Goal: Transaction & Acquisition: Purchase product/service

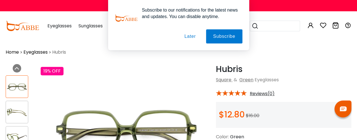
click at [189, 36] on button "Later" at bounding box center [189, 36] width 25 height 14
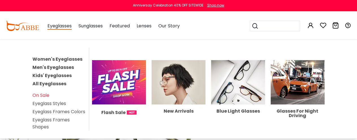
click at [54, 27] on span "Eyeglasses" at bounding box center [59, 26] width 24 height 7
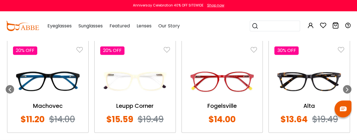
scroll to position [451, 0]
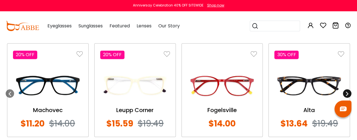
click at [347, 91] on icon at bounding box center [347, 93] width 5 height 5
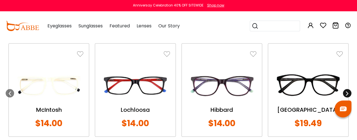
click at [347, 91] on icon at bounding box center [347, 93] width 5 height 5
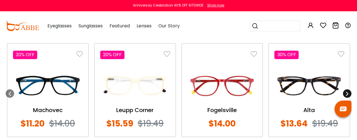
click at [347, 91] on icon at bounding box center [347, 93] width 5 height 5
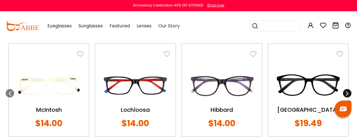
click at [347, 91] on icon at bounding box center [347, 93] width 5 height 5
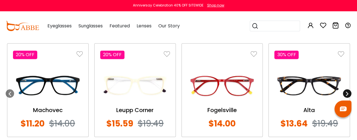
click at [347, 91] on icon at bounding box center [347, 93] width 5 height 5
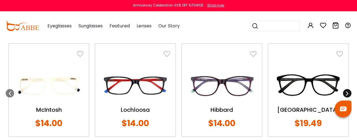
click at [347, 91] on icon at bounding box center [347, 93] width 5 height 5
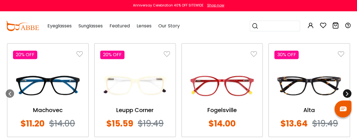
click at [347, 91] on icon at bounding box center [347, 93] width 5 height 5
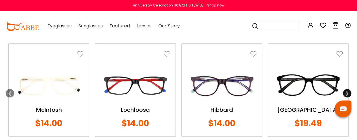
click at [347, 91] on icon at bounding box center [347, 93] width 5 height 5
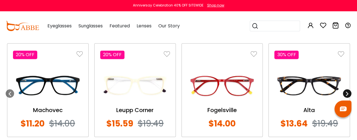
click at [347, 91] on icon at bounding box center [347, 93] width 5 height 5
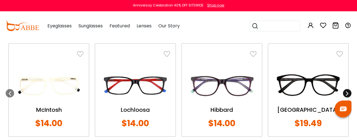
click at [347, 91] on icon at bounding box center [347, 93] width 5 height 5
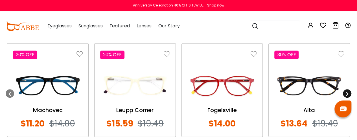
click at [347, 91] on icon at bounding box center [347, 93] width 5 height 5
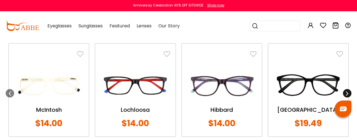
click at [347, 91] on icon at bounding box center [347, 93] width 5 height 5
